Goal: Information Seeking & Learning: Learn about a topic

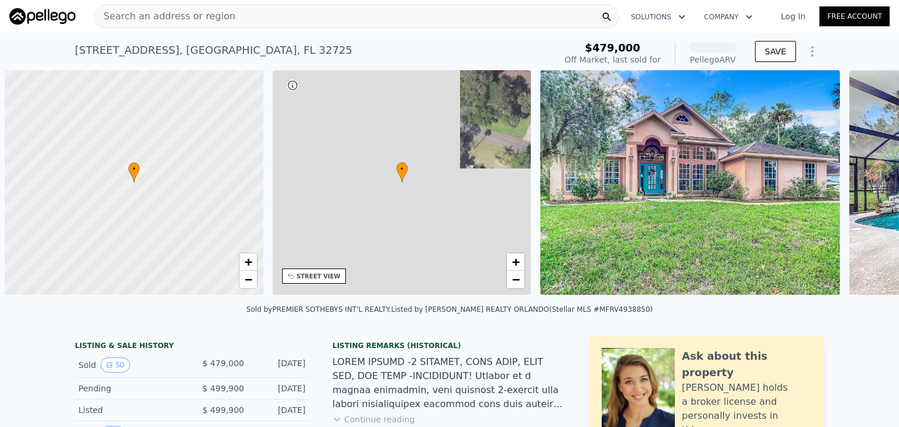
scroll to position [0, 5]
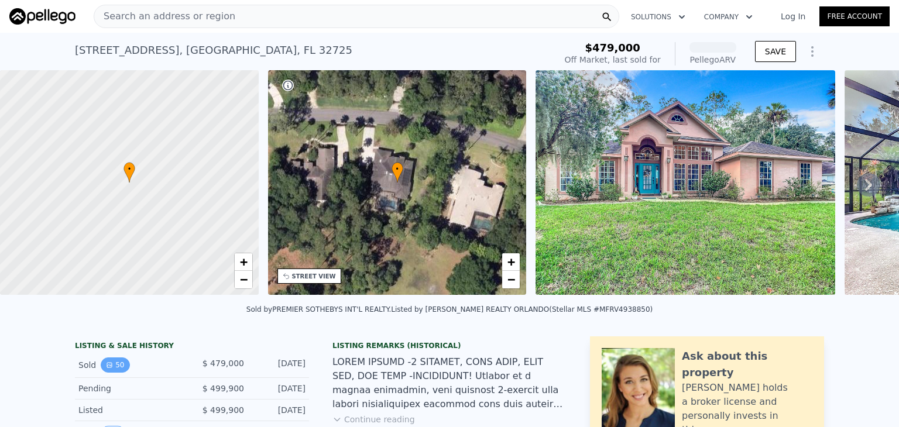
click at [102, 368] on button "50" at bounding box center [115, 365] width 29 height 15
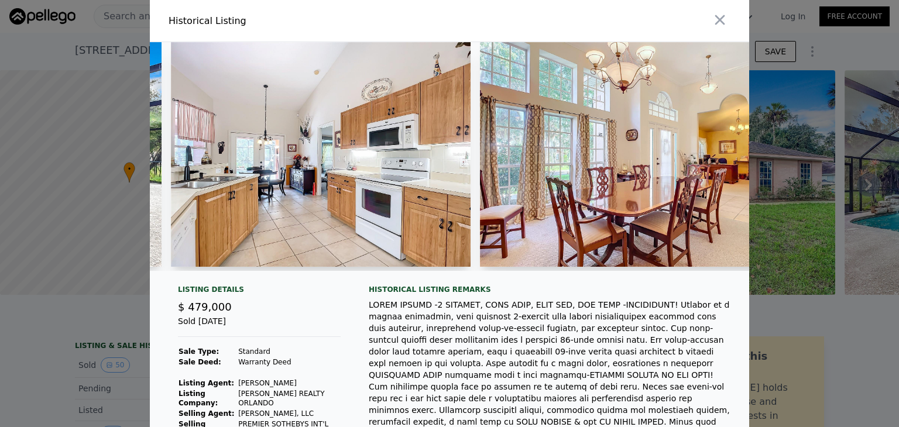
scroll to position [0, 924]
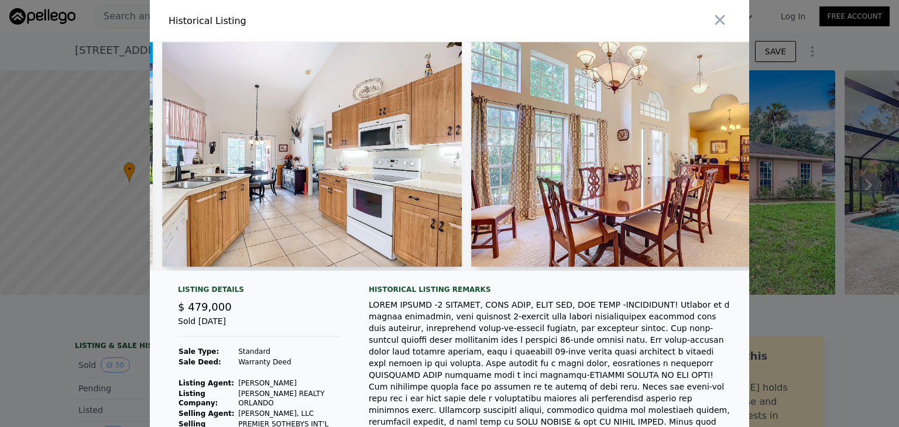
click at [250, 179] on img at bounding box center [312, 154] width 300 height 225
click at [715, 22] on icon "button" at bounding box center [720, 20] width 16 height 16
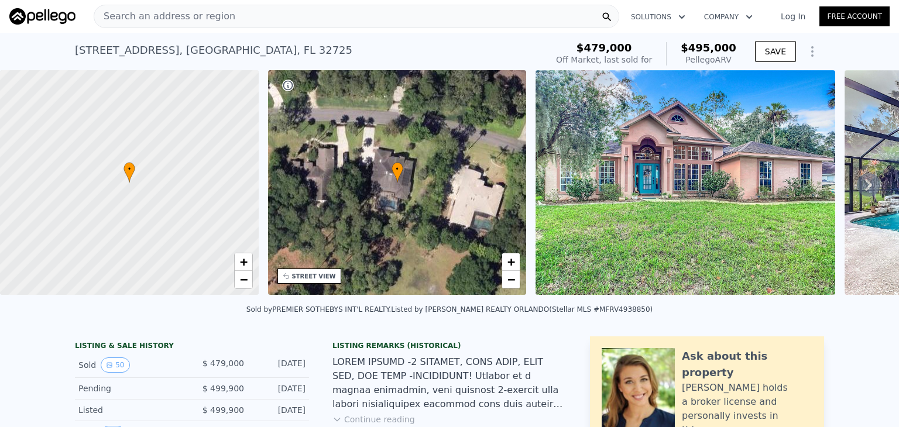
click at [706, 147] on img at bounding box center [686, 182] width 300 height 225
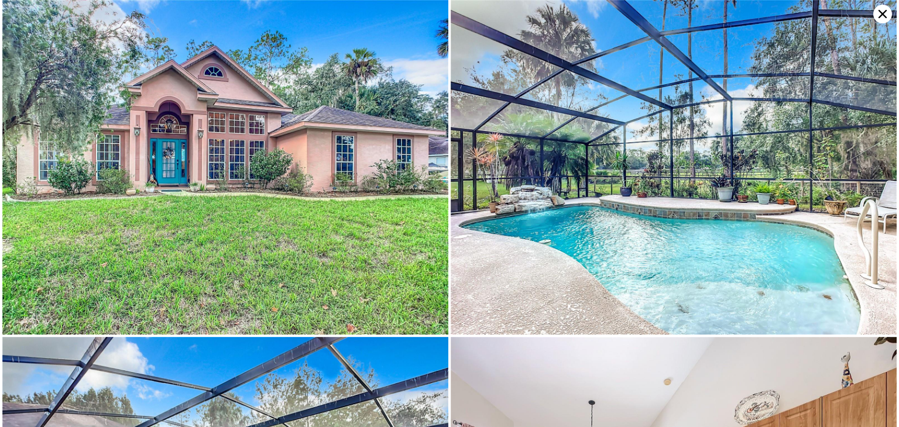
click at [768, 171] on img at bounding box center [674, 167] width 446 height 335
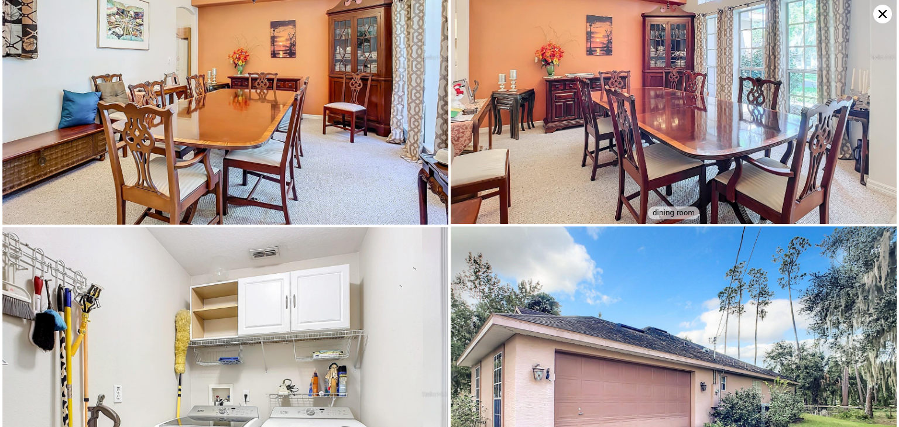
scroll to position [7909, 0]
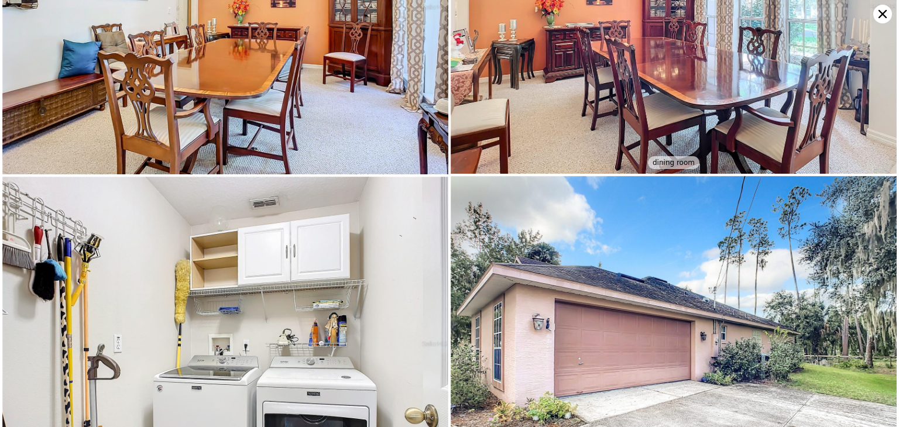
click at [879, 11] on icon at bounding box center [883, 14] width 8 height 8
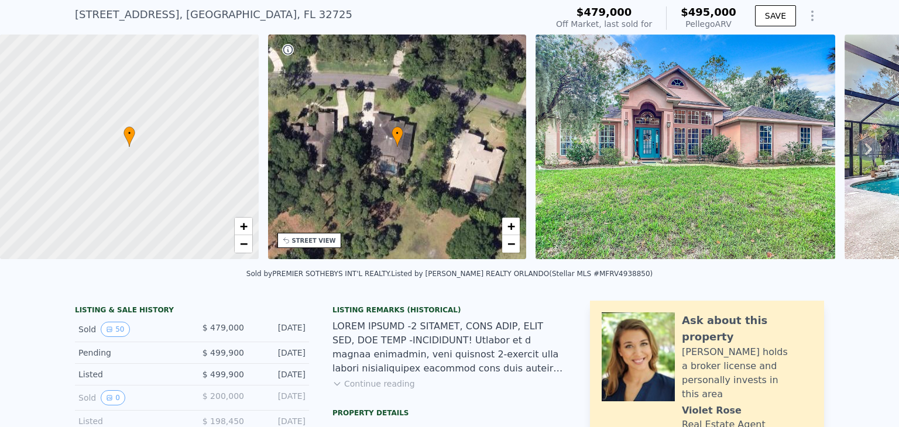
scroll to position [0, 0]
